Goal: Browse casually

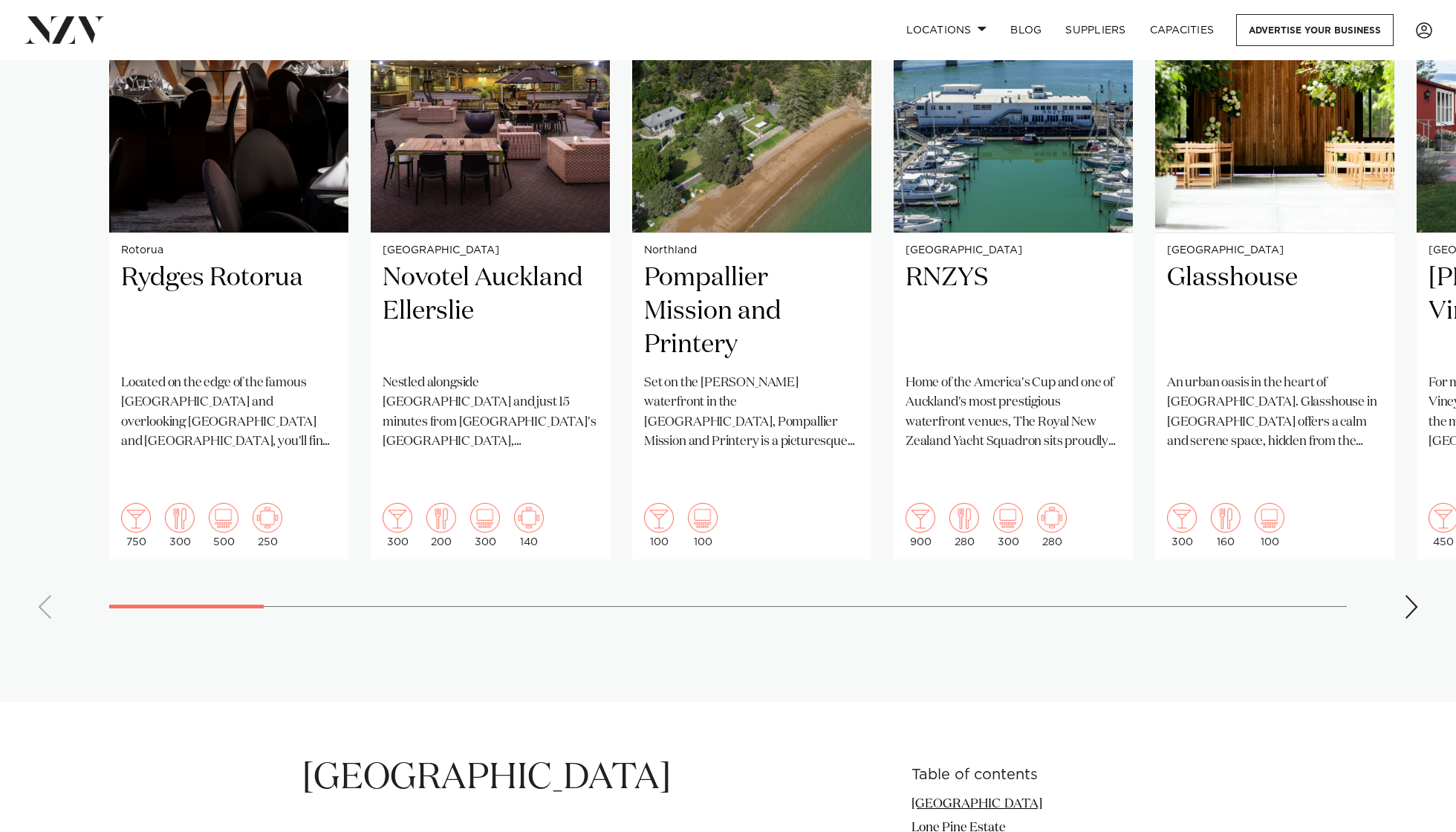
scroll to position [1207, 0]
click at [1091, 595] on div "Next slide" at bounding box center [1411, 606] width 15 height 24
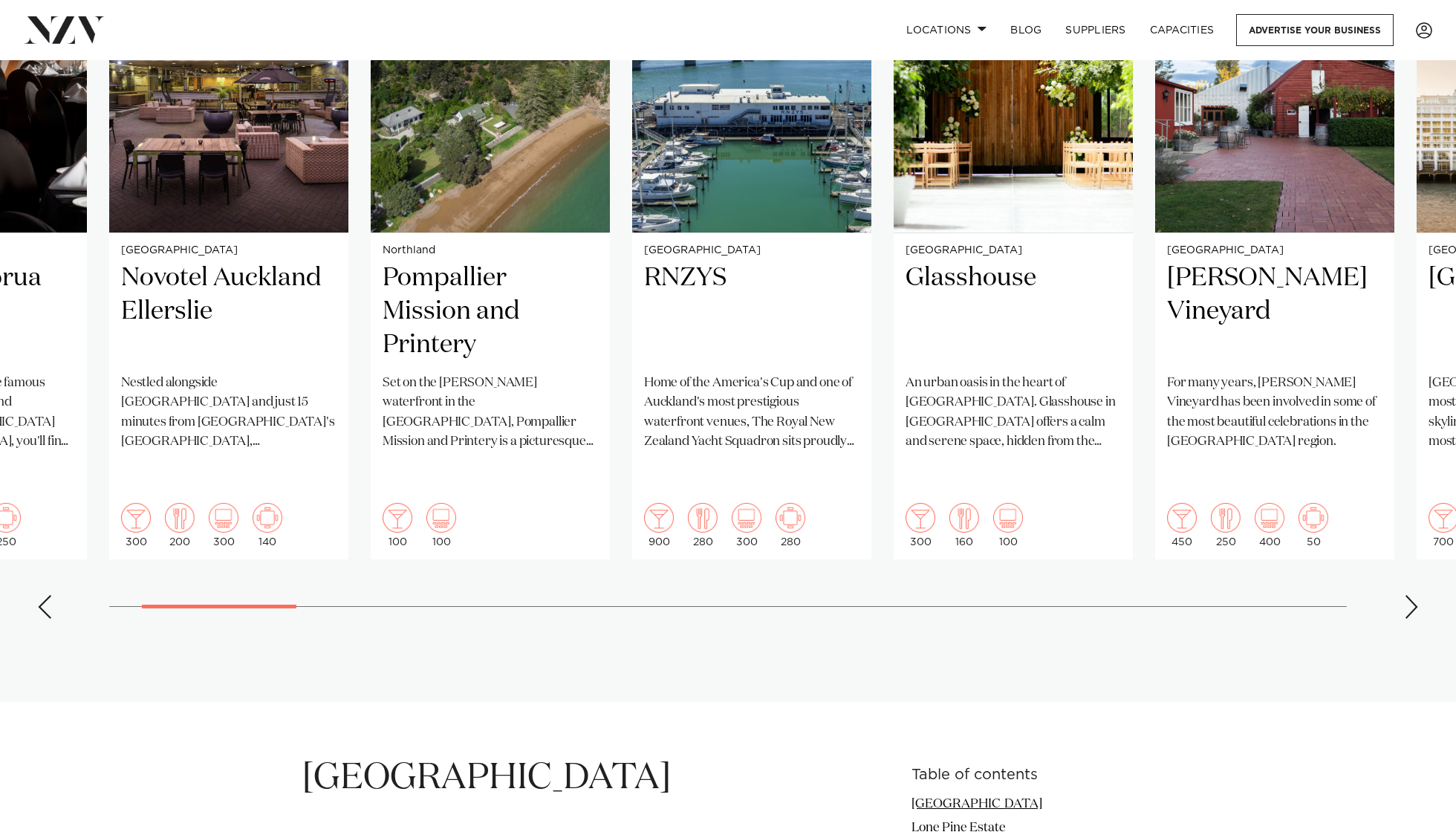
click at [1091, 595] on div "Next slide" at bounding box center [1411, 606] width 15 height 24
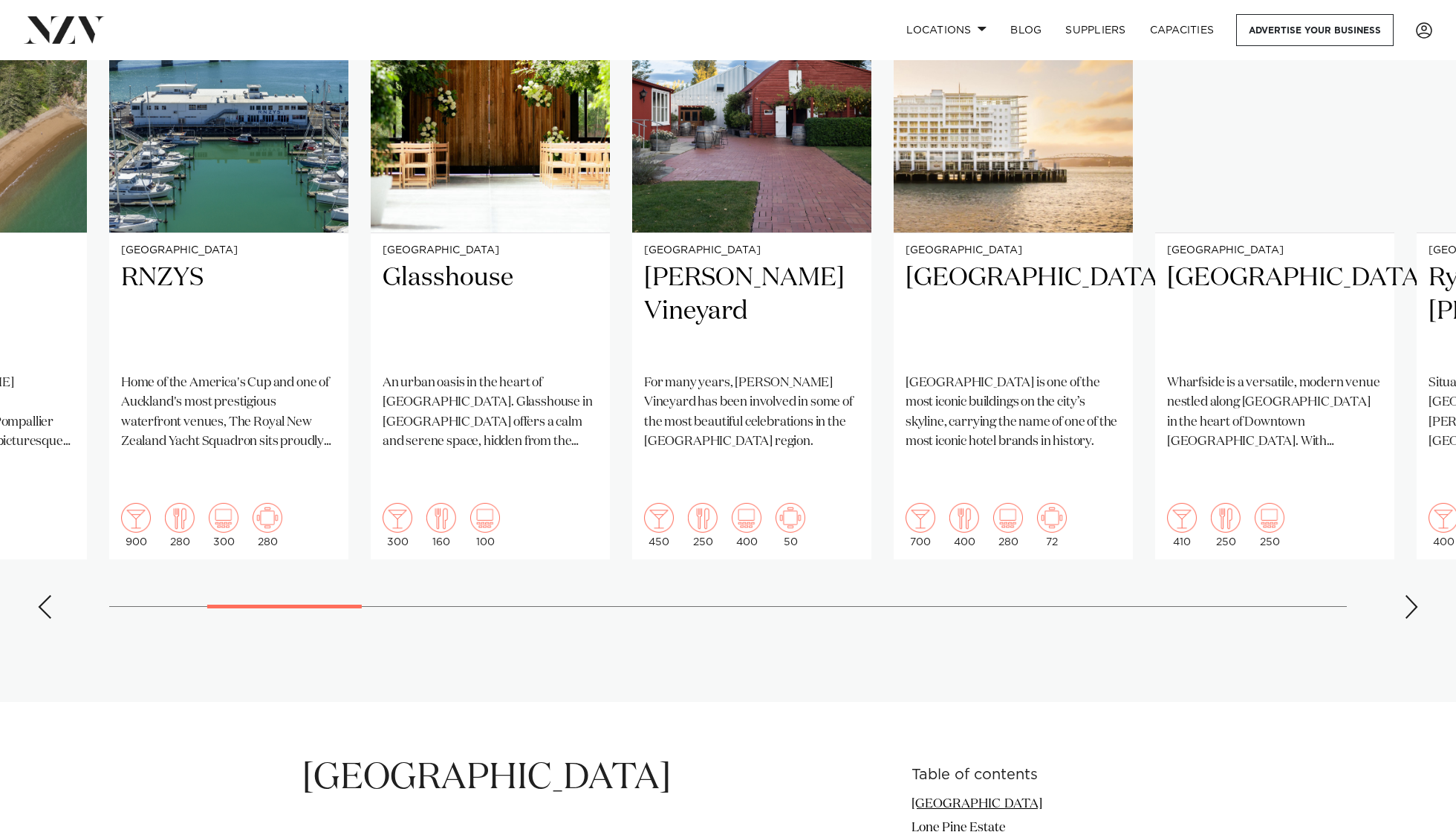
click at [1091, 595] on div "Next slide" at bounding box center [1411, 606] width 15 height 24
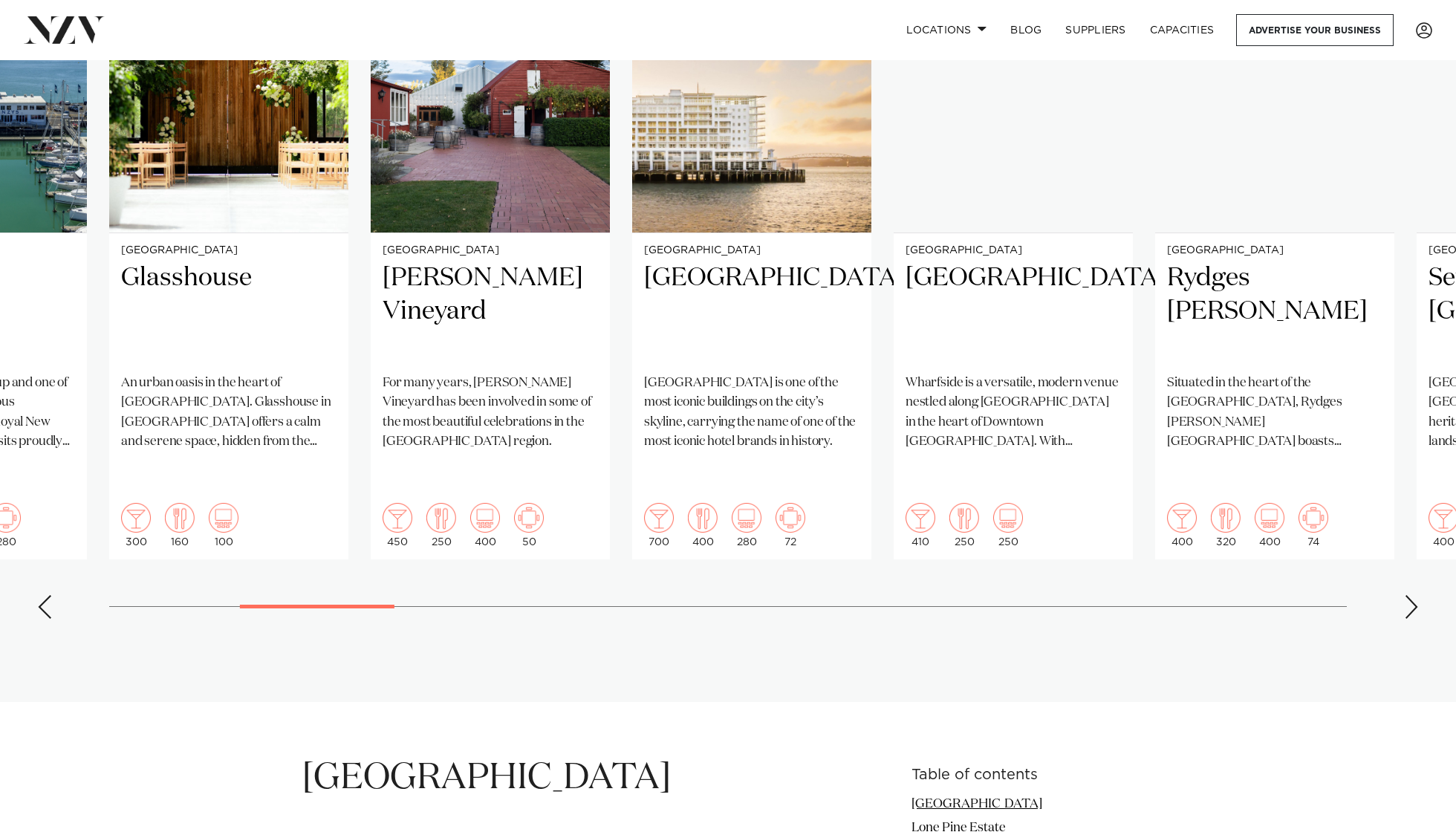
scroll to position [1148, 0]
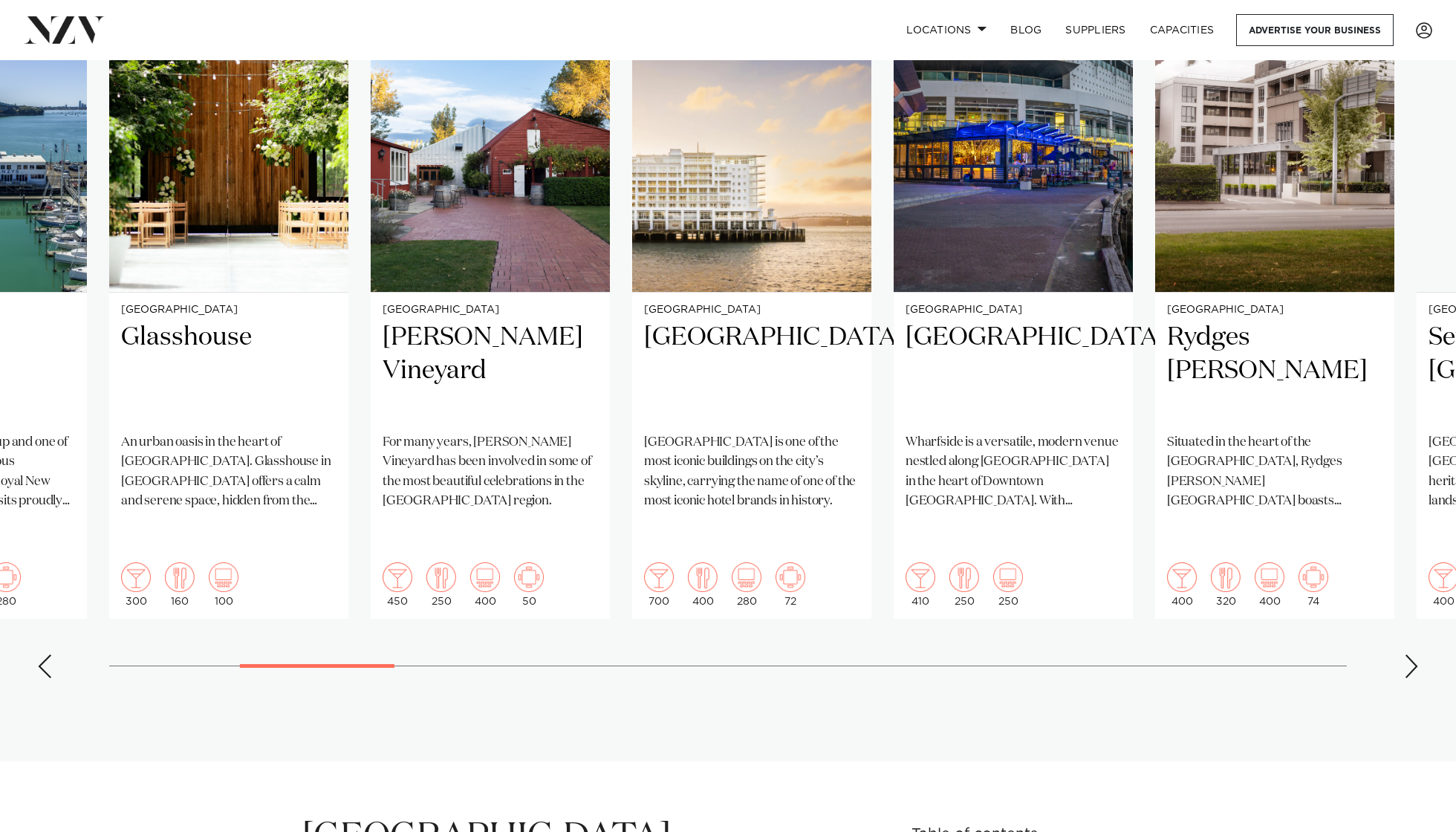
click at [1091, 623] on div "Next slide" at bounding box center [1411, 666] width 15 height 24
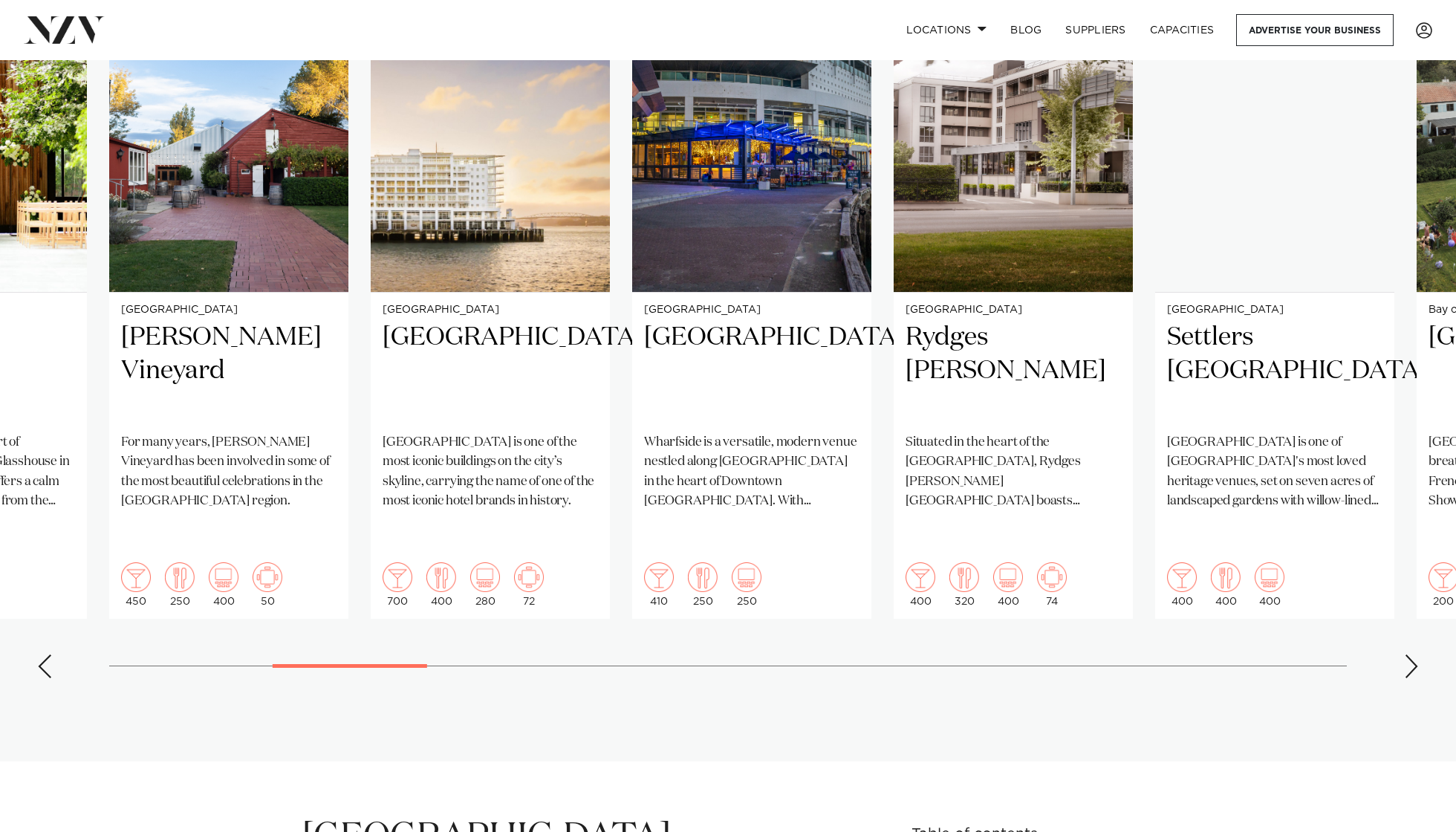
click at [1091, 623] on div "Next slide" at bounding box center [1411, 666] width 15 height 24
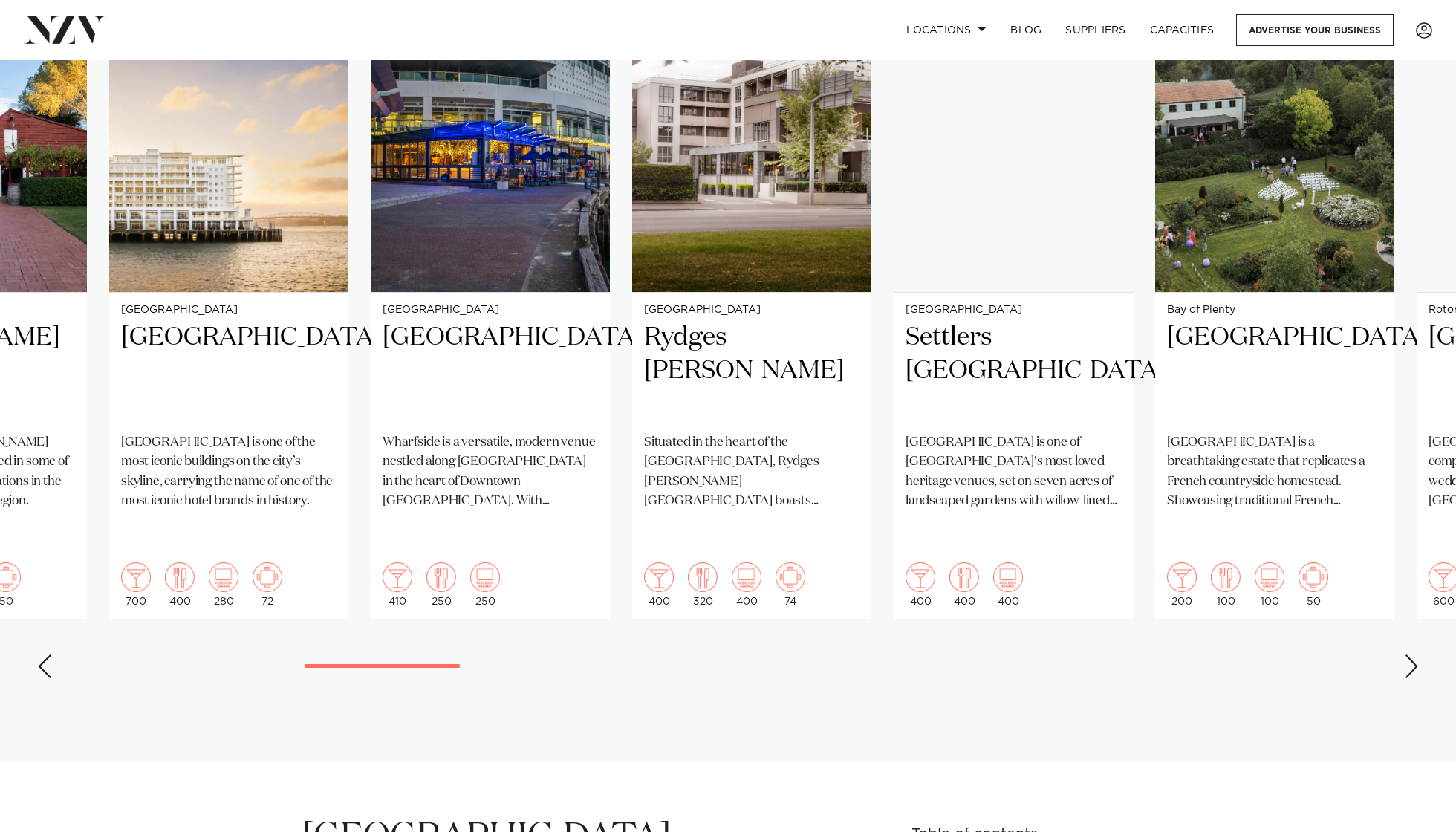
click at [1091, 623] on div "Next slide" at bounding box center [1411, 666] width 15 height 24
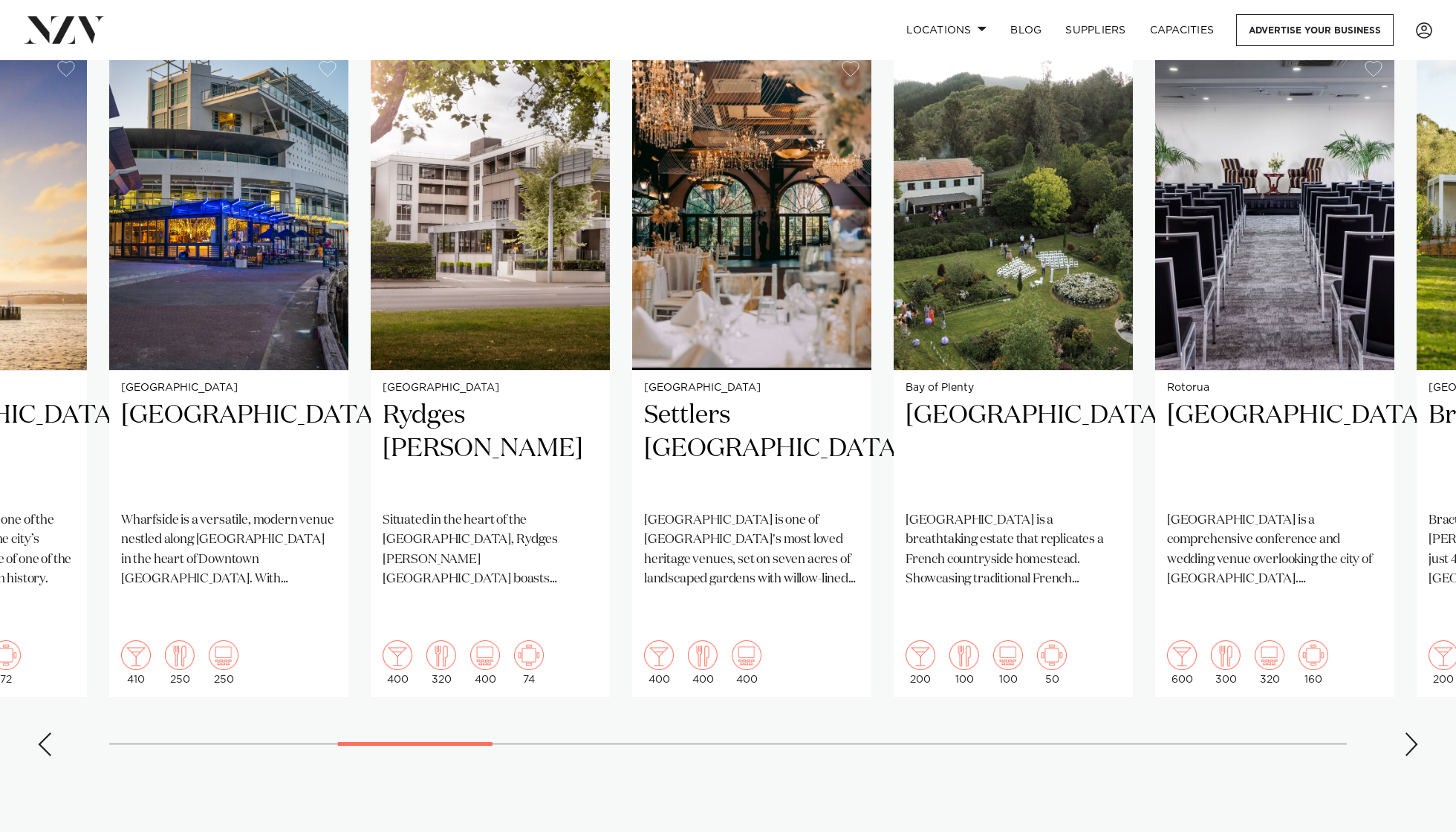
scroll to position [1065, 0]
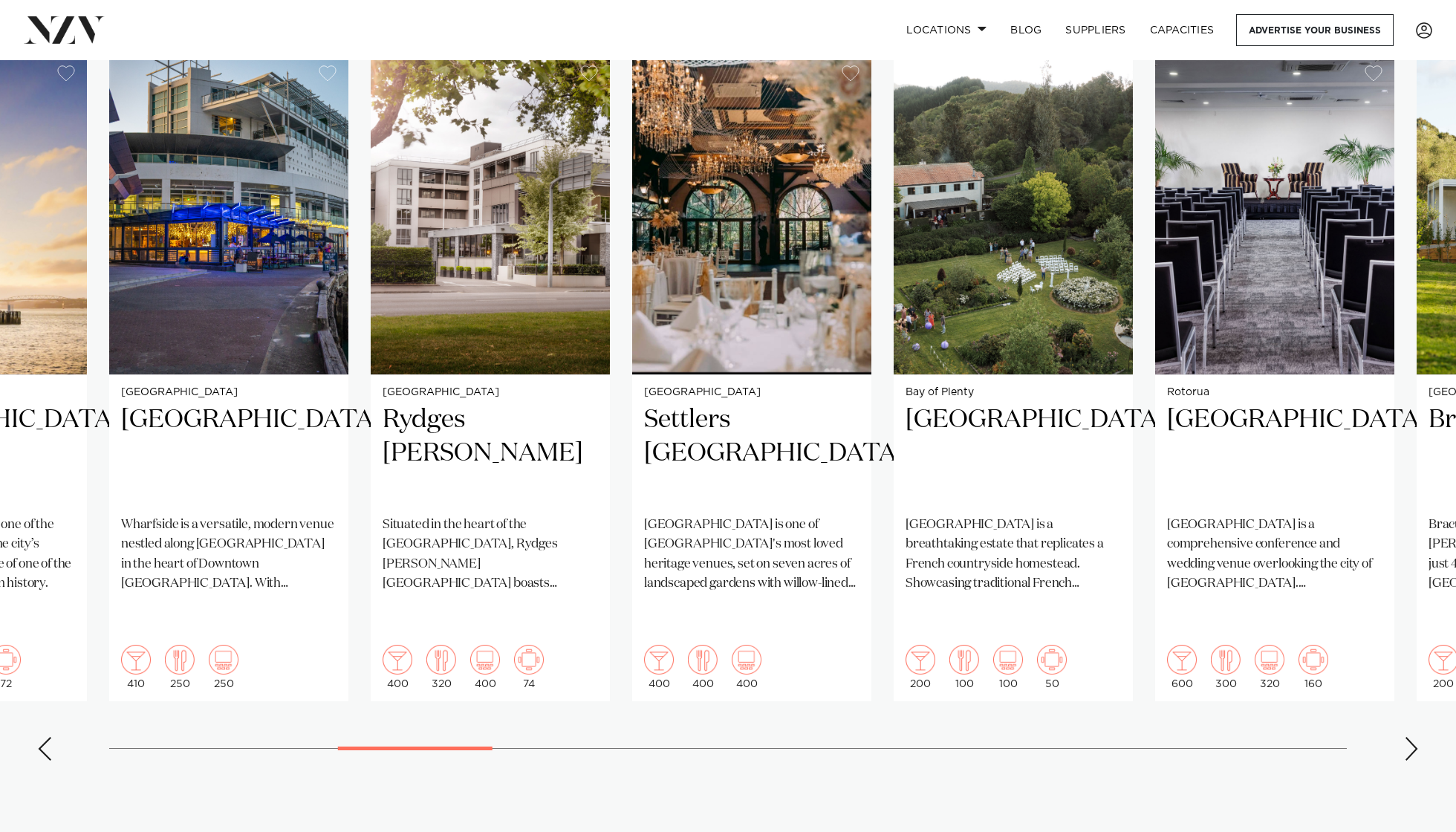
click at [1091, 623] on div "Next slide" at bounding box center [1411, 749] width 15 height 24
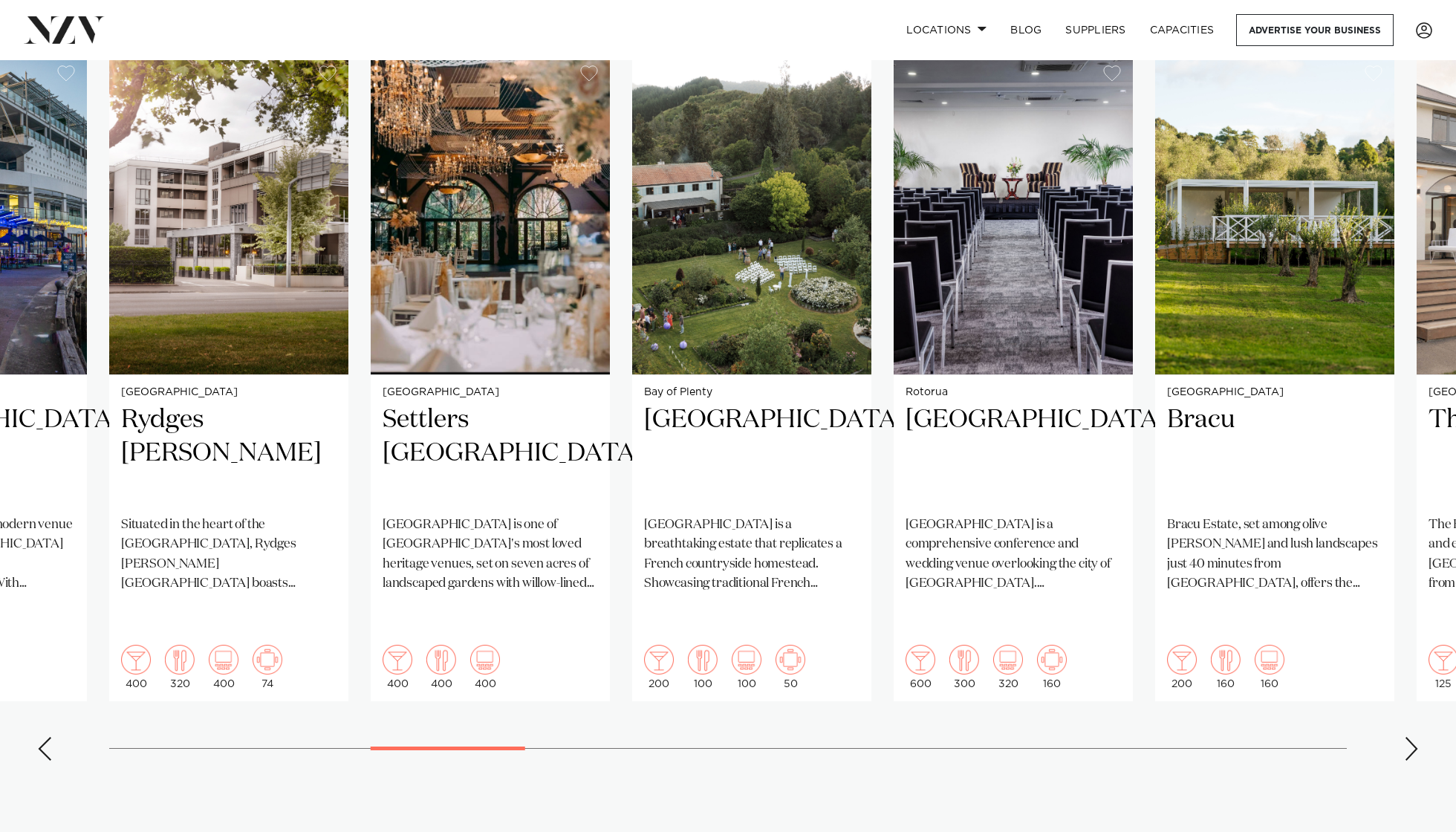
click at [1091, 623] on div "Next slide" at bounding box center [1411, 749] width 15 height 24
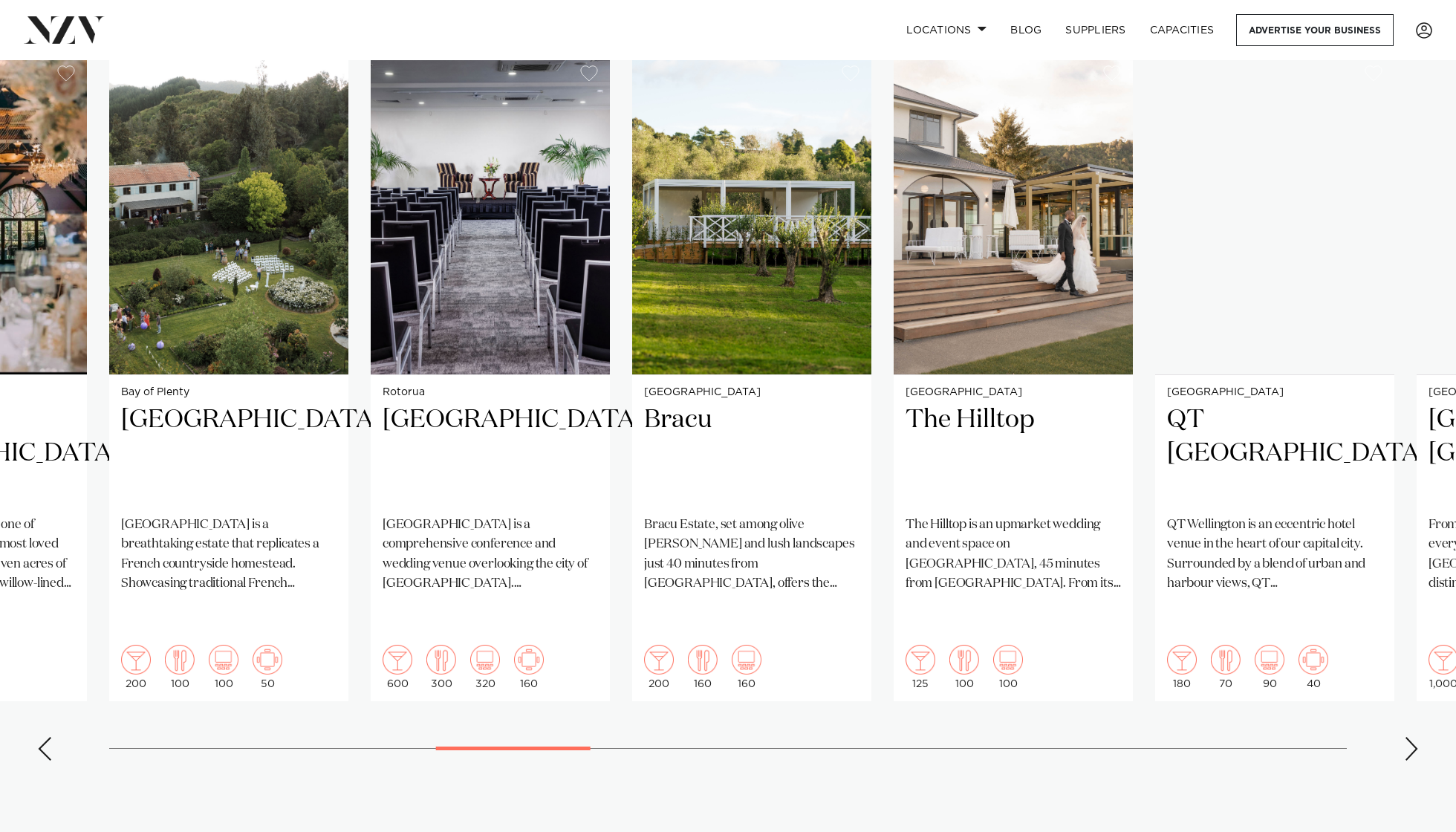
click at [1091, 623] on div "Next slide" at bounding box center [1411, 749] width 15 height 24
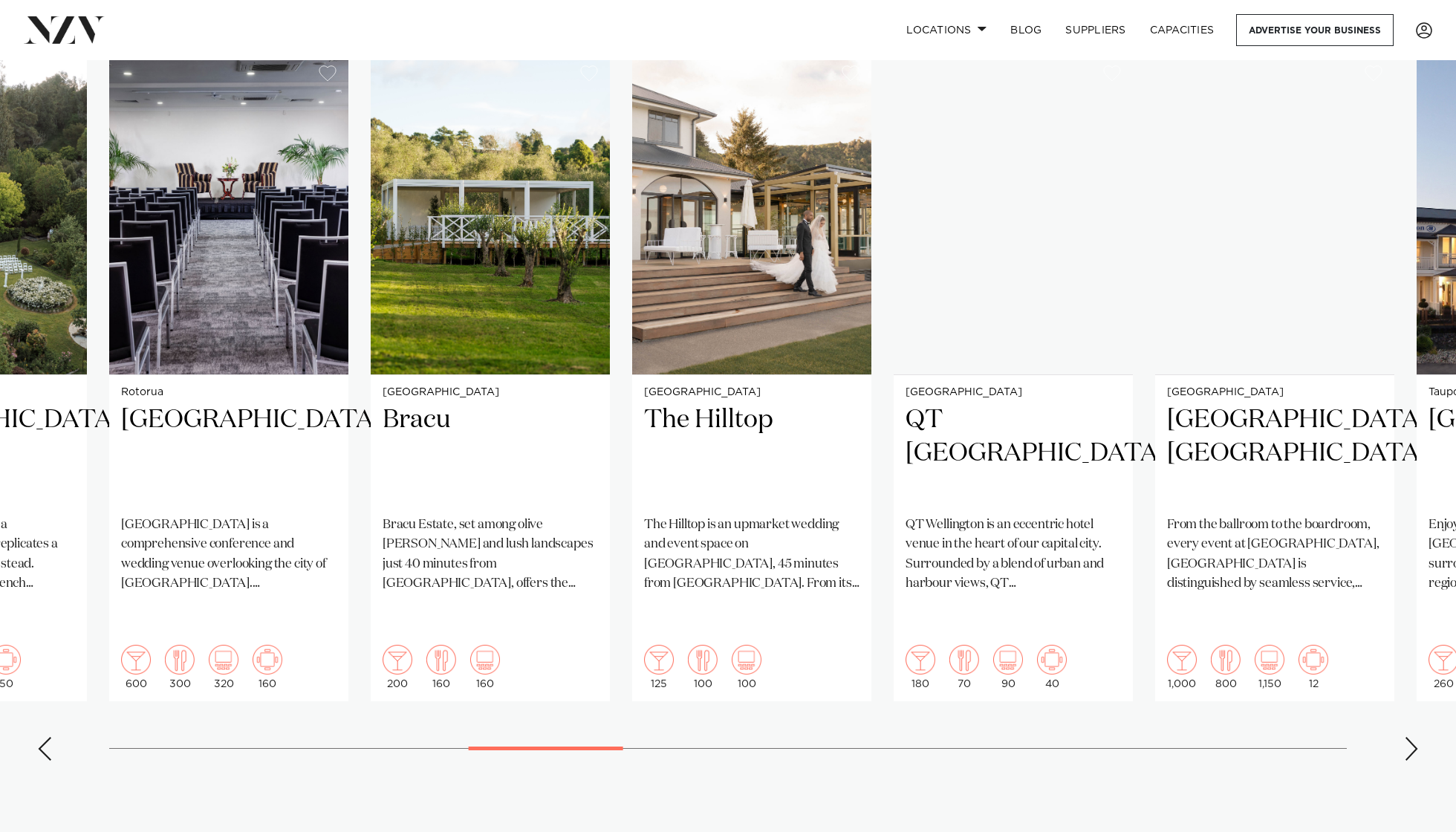
click at [1091, 623] on div "Next slide" at bounding box center [1411, 749] width 15 height 24
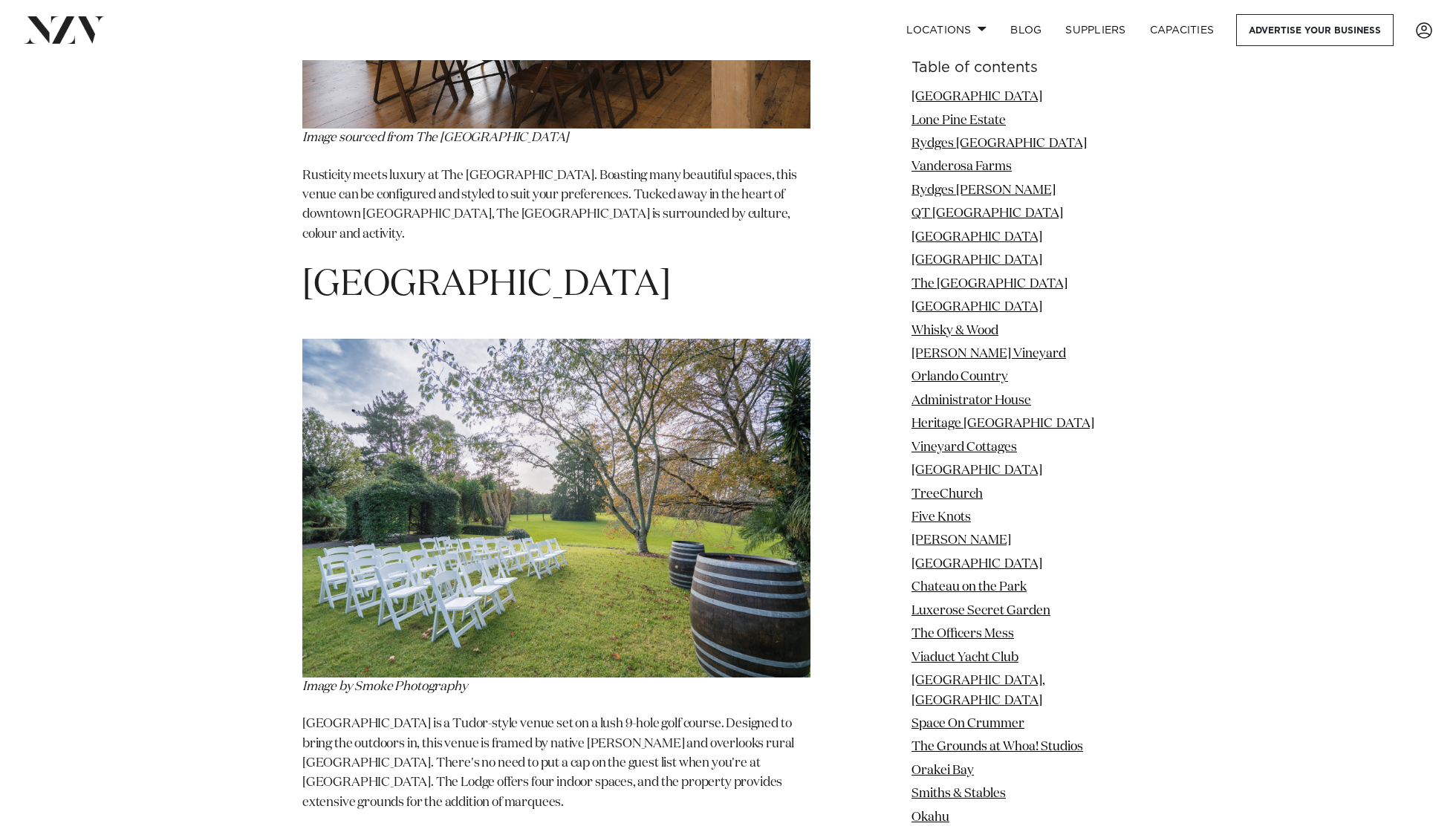
scroll to position [7284, 0]
